Goal: Check status: Check status

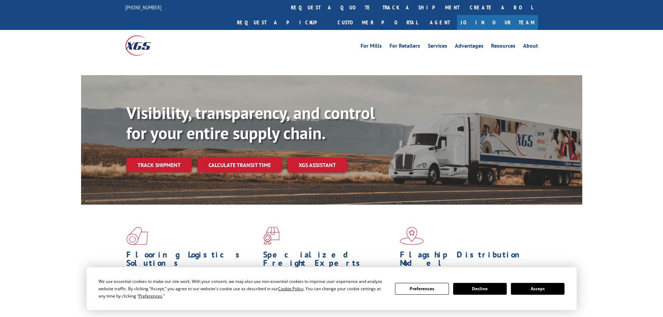
drag, startPoint x: 314, startPoint y: 8, endPoint x: 323, endPoint y: 16, distance: 11.8
click at [377, 8] on link "track a shipment" at bounding box center [420, 7] width 87 height 15
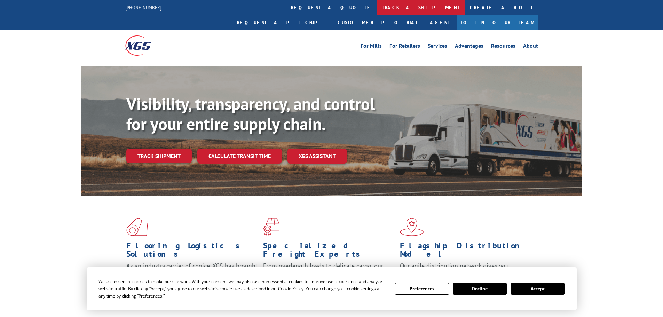
click at [377, 9] on link "track a shipment" at bounding box center [420, 7] width 87 height 15
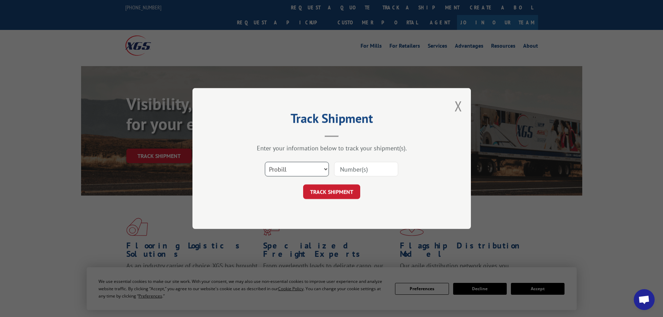
click at [306, 166] on select "Select category... Probill BOL PO" at bounding box center [297, 169] width 64 height 15
select select "bol"
click at [265, 162] on select "Select category... Probill BOL PO" at bounding box center [297, 169] width 64 height 15
click at [361, 167] on input at bounding box center [366, 169] width 64 height 15
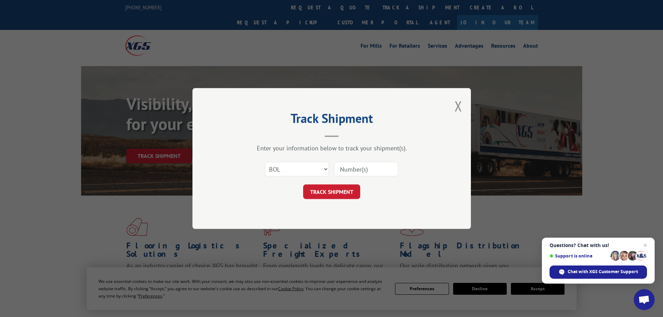
paste input "7080112"
type input "7080112"
click at [336, 195] on button "TRACK SHIPMENT" at bounding box center [331, 191] width 57 height 15
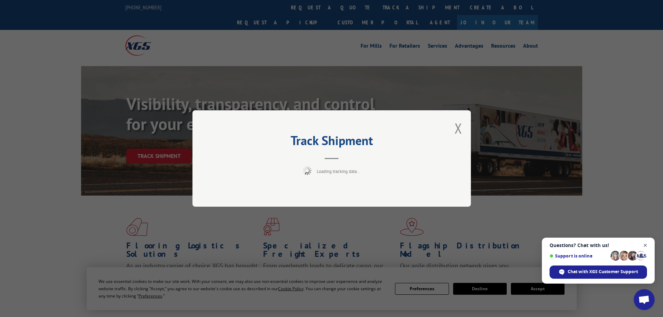
click at [645, 246] on span "Close chat" at bounding box center [645, 245] width 9 height 9
